Goal: Browse casually

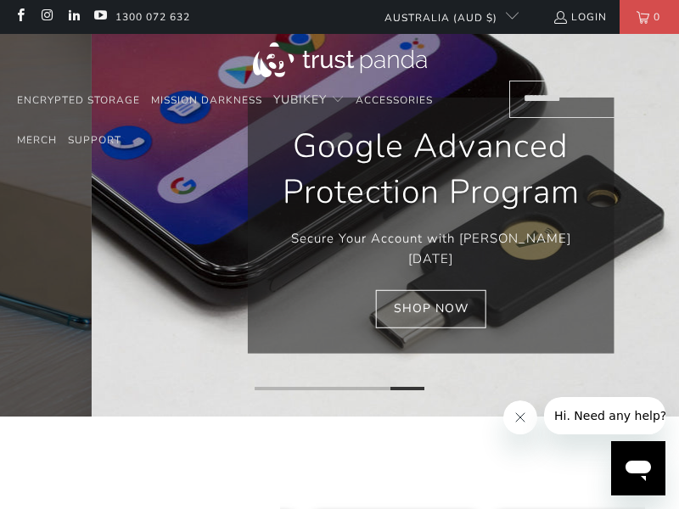
scroll to position [0, 912]
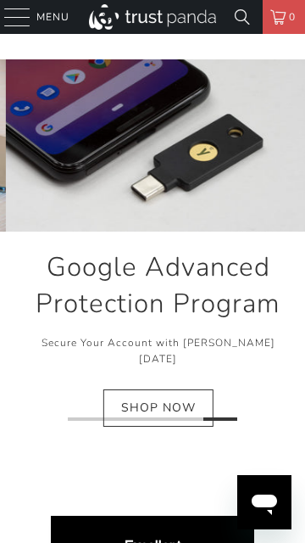
scroll to position [0, 441]
